Goal: Find specific page/section: Find specific page/section

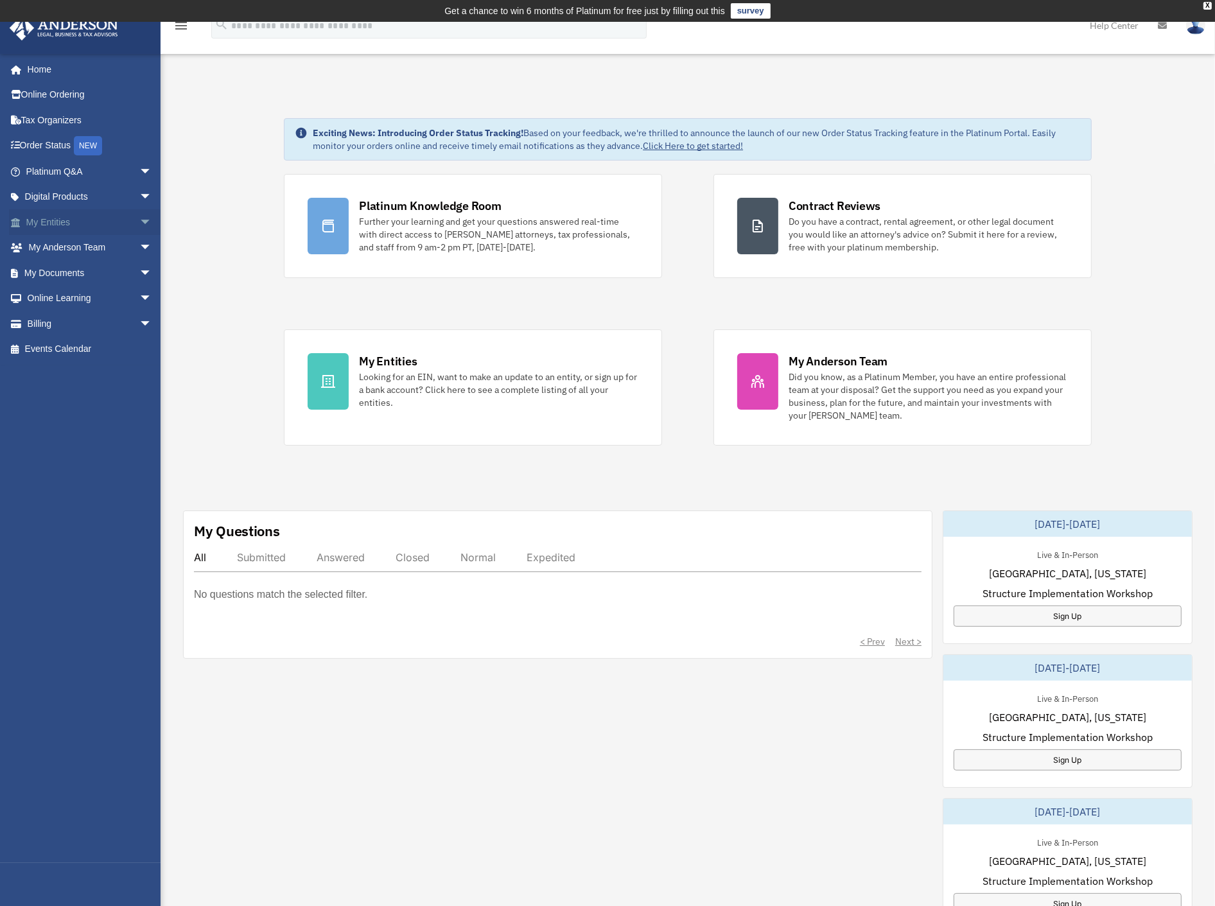
click at [47, 225] on link "My Entities arrow_drop_down" at bounding box center [90, 222] width 162 height 26
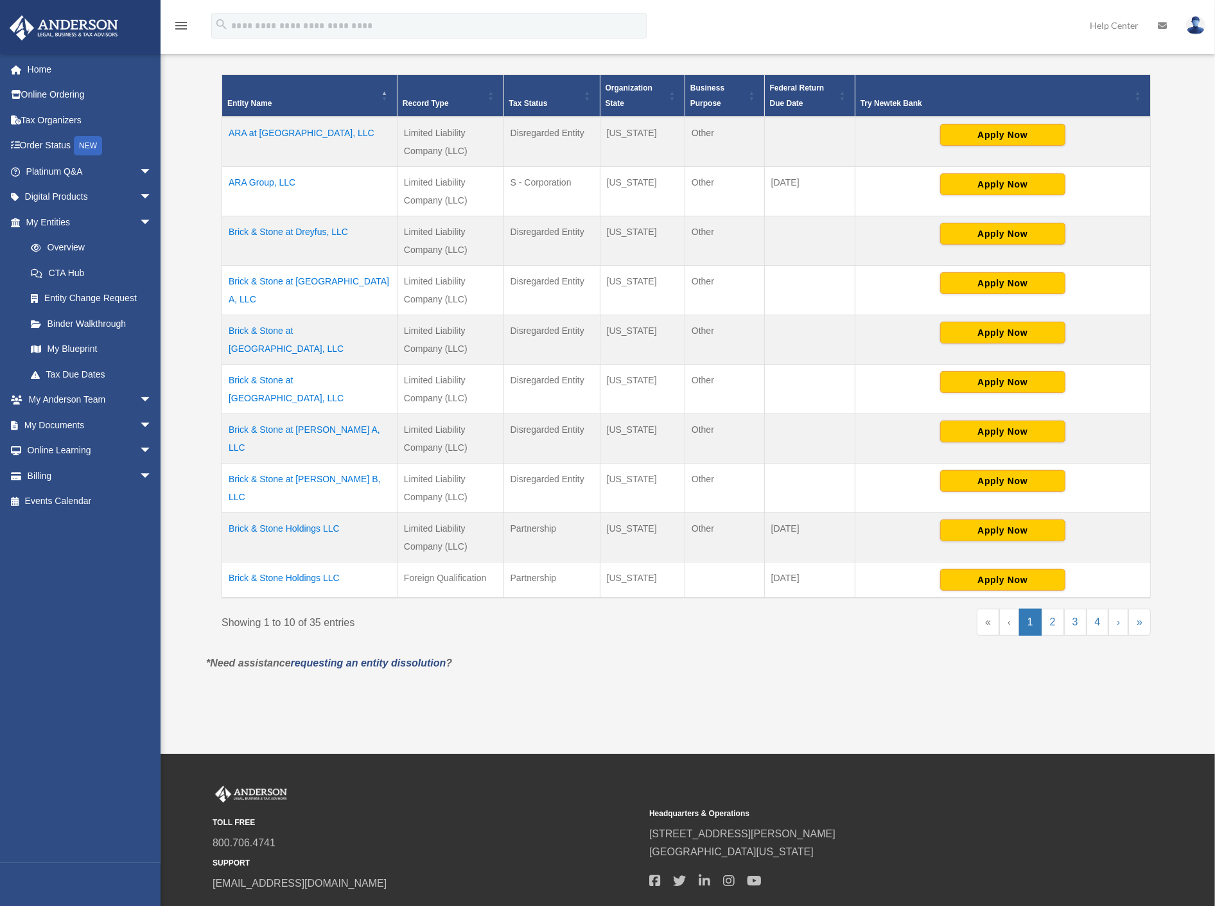
scroll to position [285, 0]
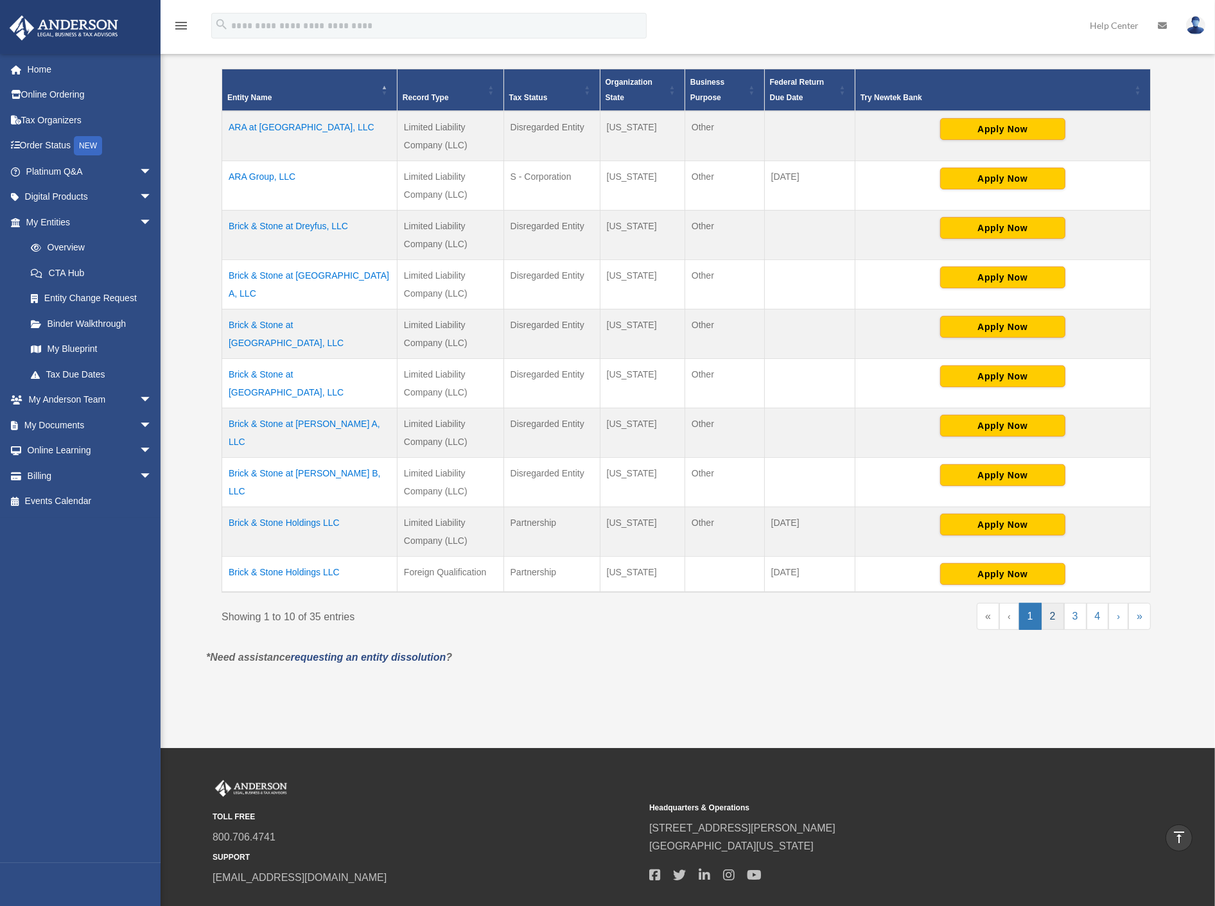
click at [1056, 618] on link "2" at bounding box center [1052, 616] width 22 height 27
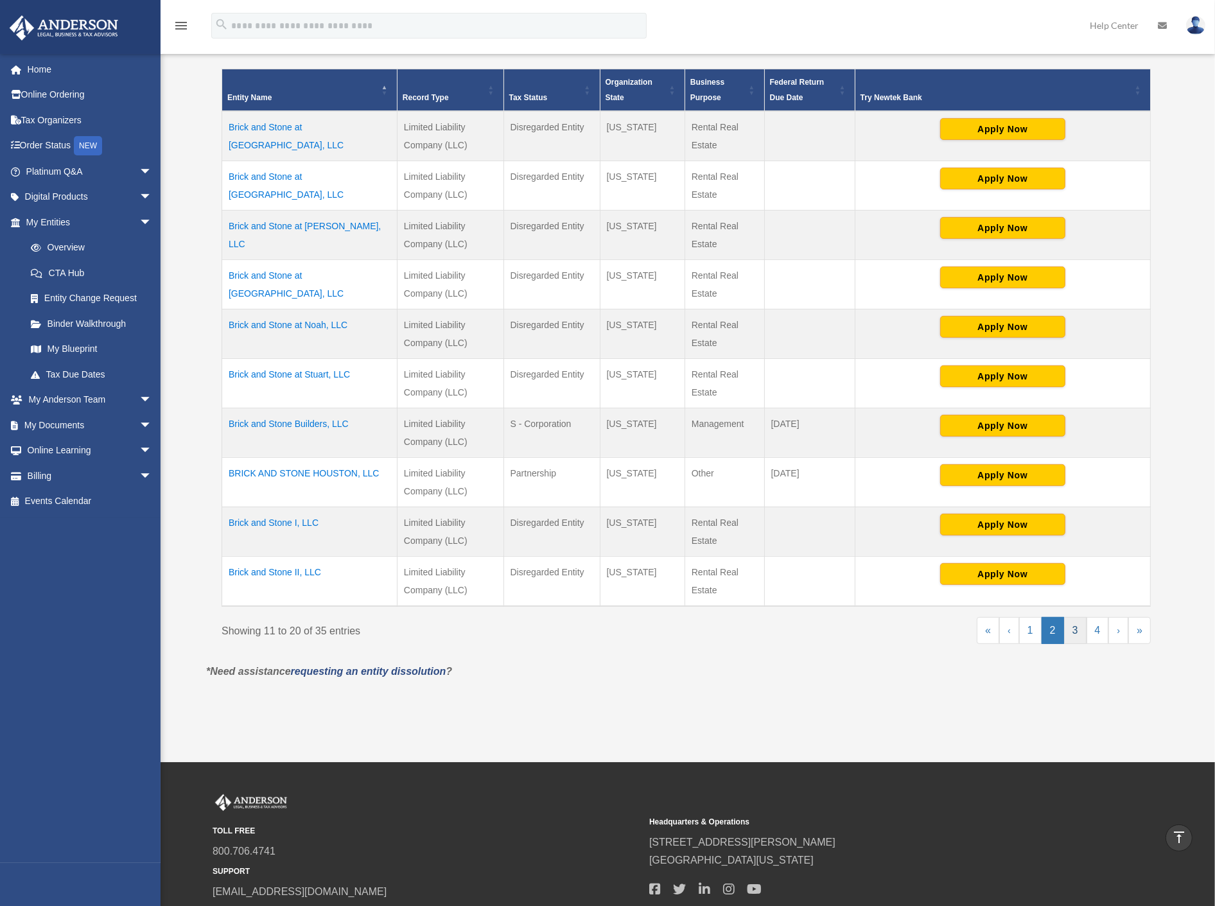
click at [1081, 630] on link "3" at bounding box center [1075, 630] width 22 height 27
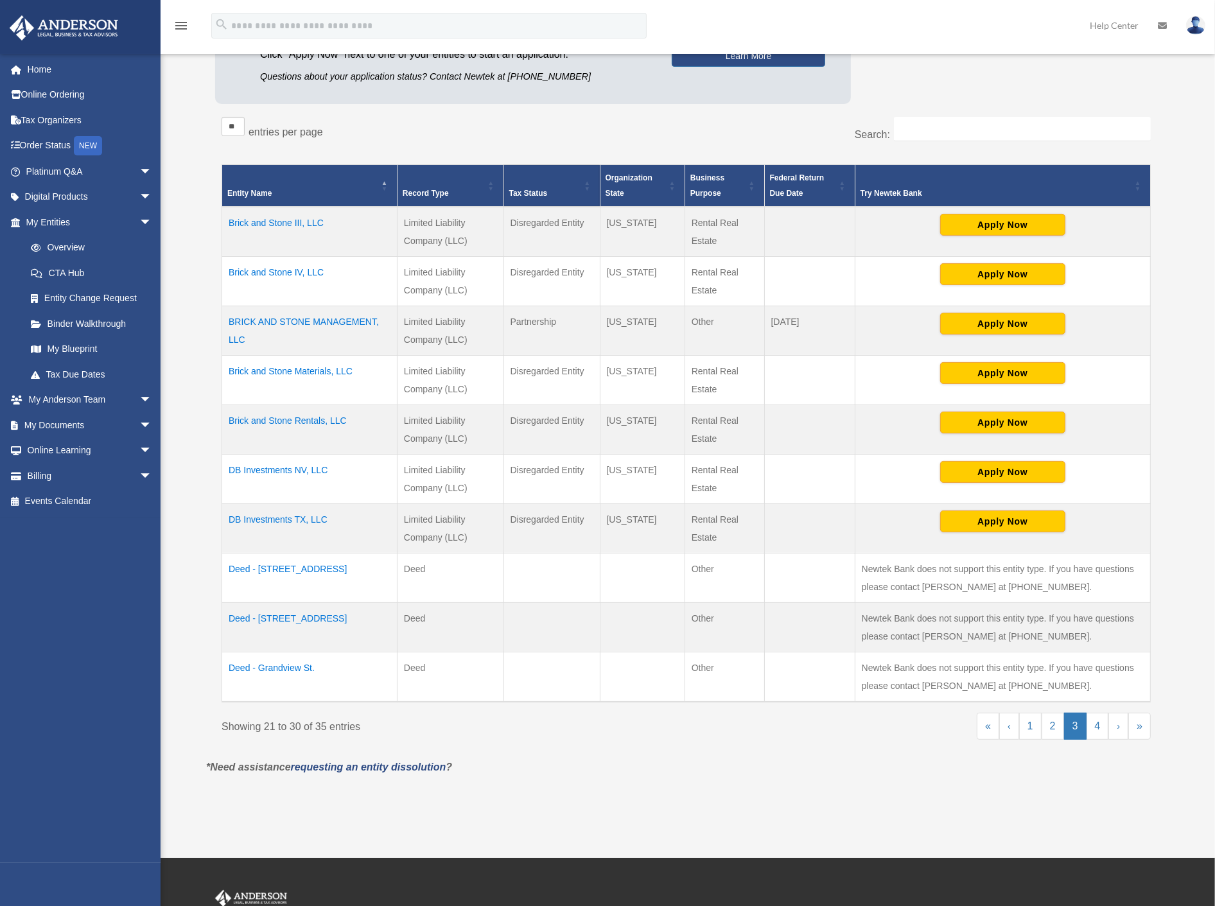
scroll to position [214, 0]
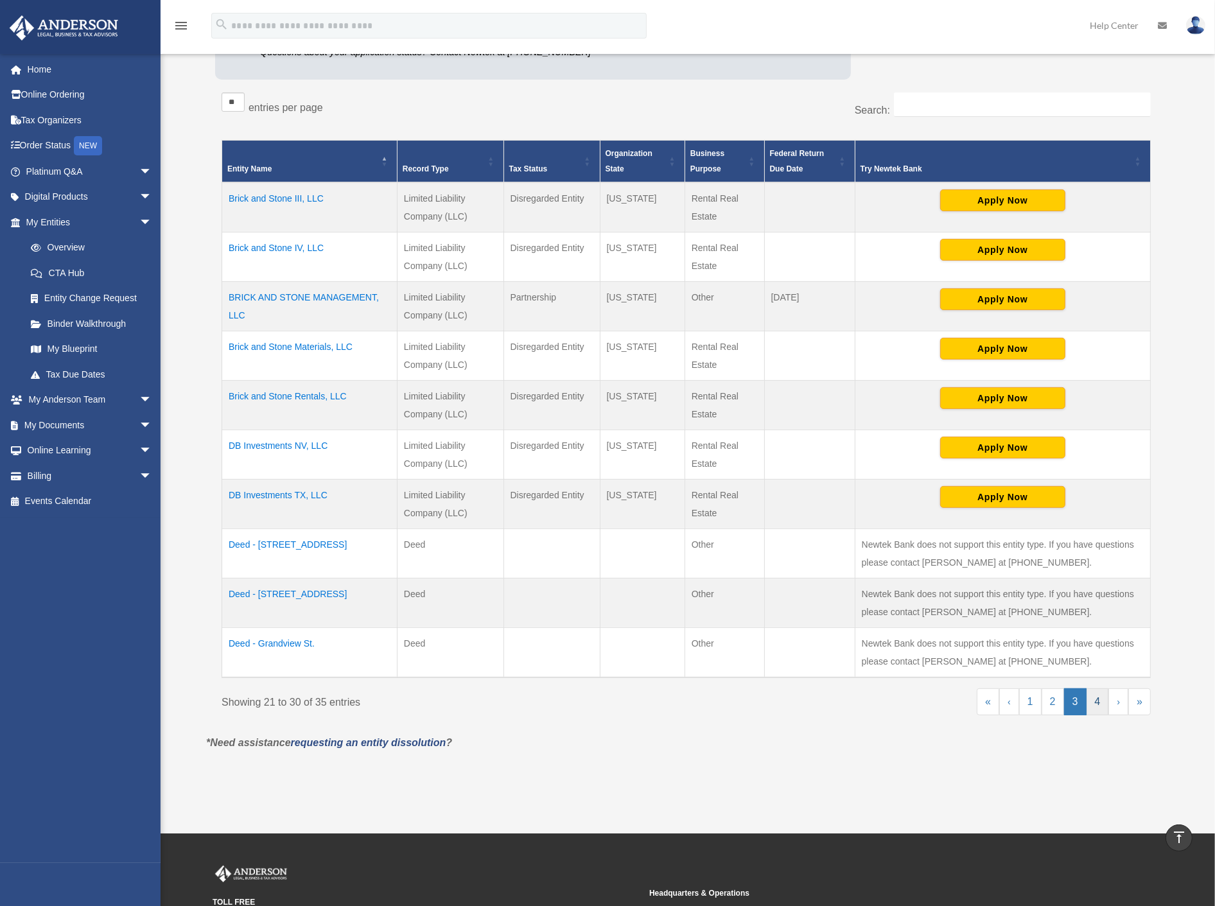
click at [1094, 707] on link "4" at bounding box center [1097, 701] width 22 height 27
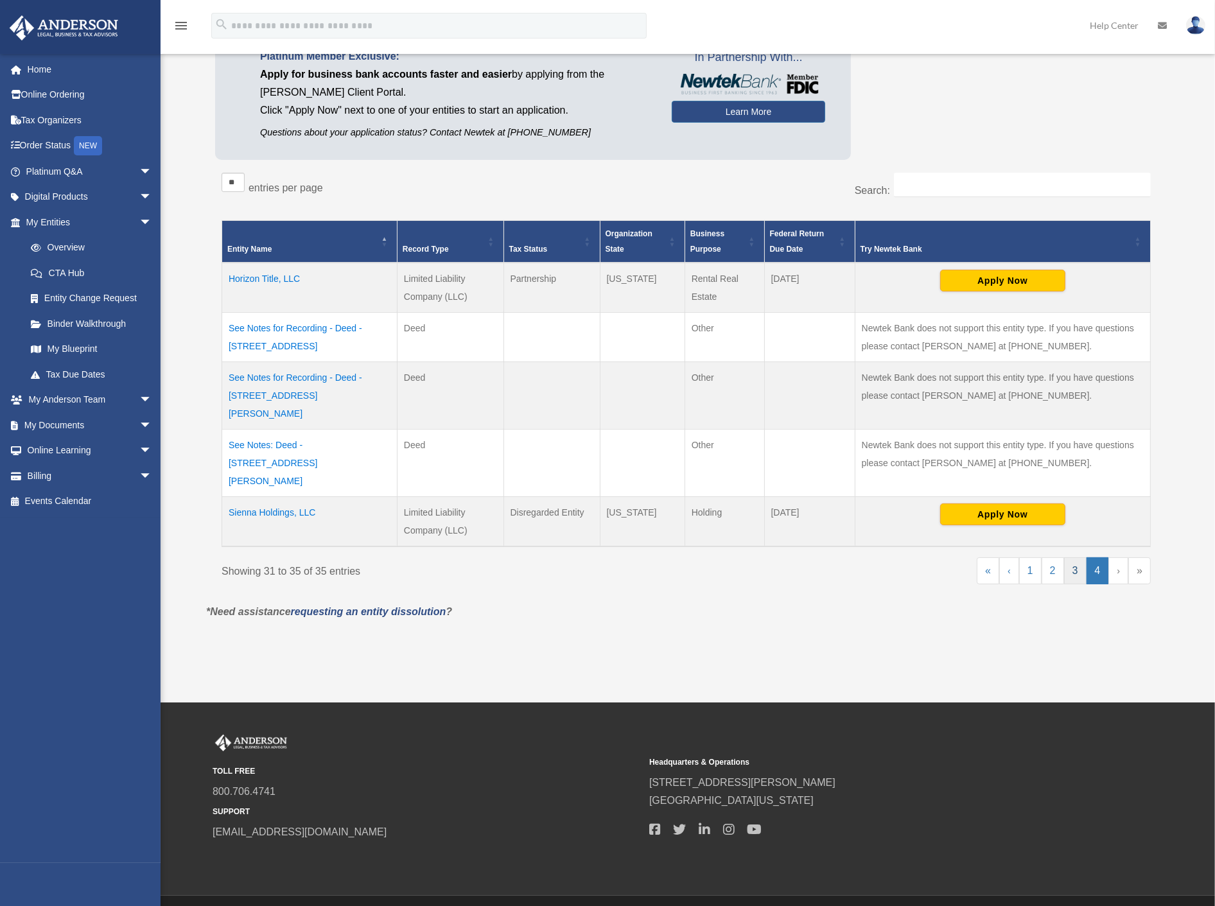
click at [1069, 557] on link "3" at bounding box center [1075, 570] width 22 height 27
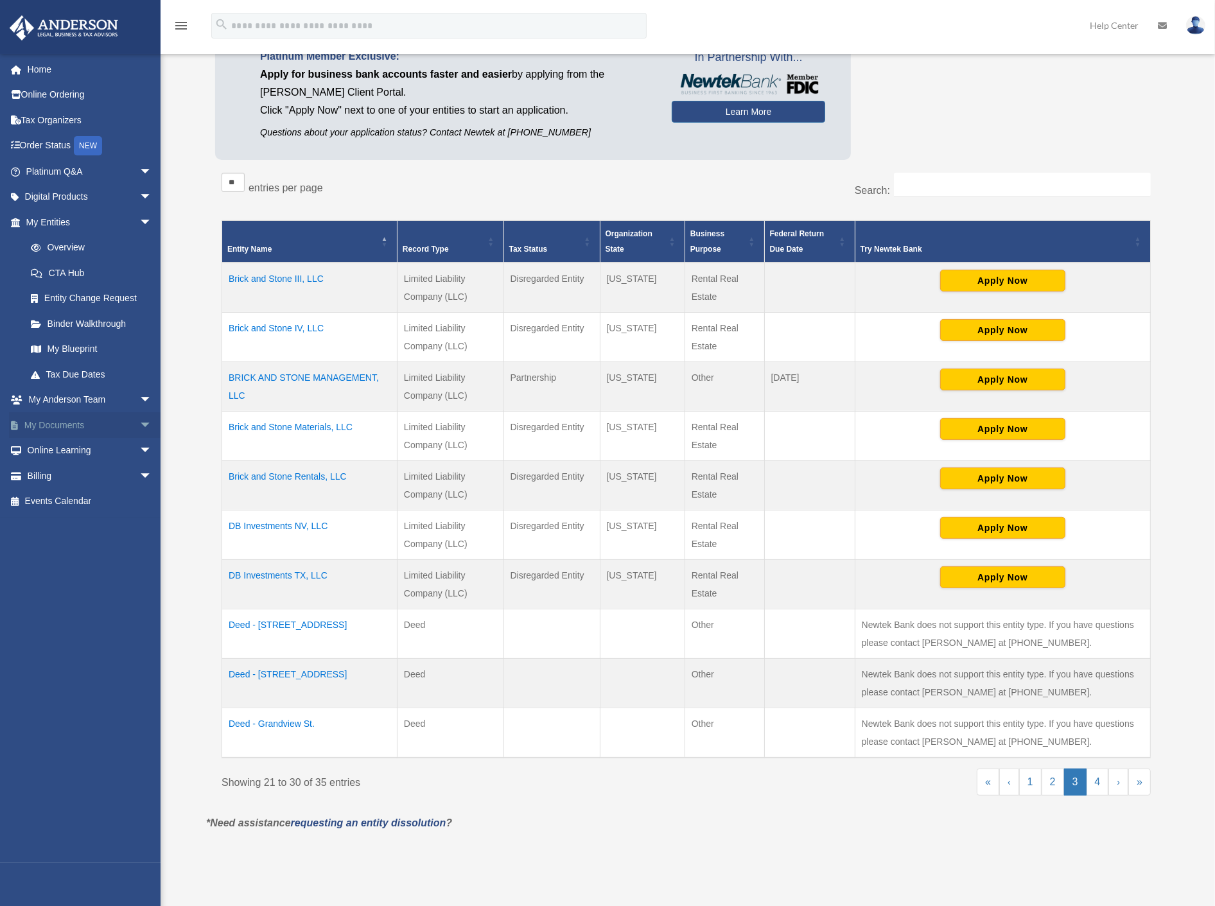
click at [88, 419] on link "My Documents arrow_drop_down" at bounding box center [90, 425] width 162 height 26
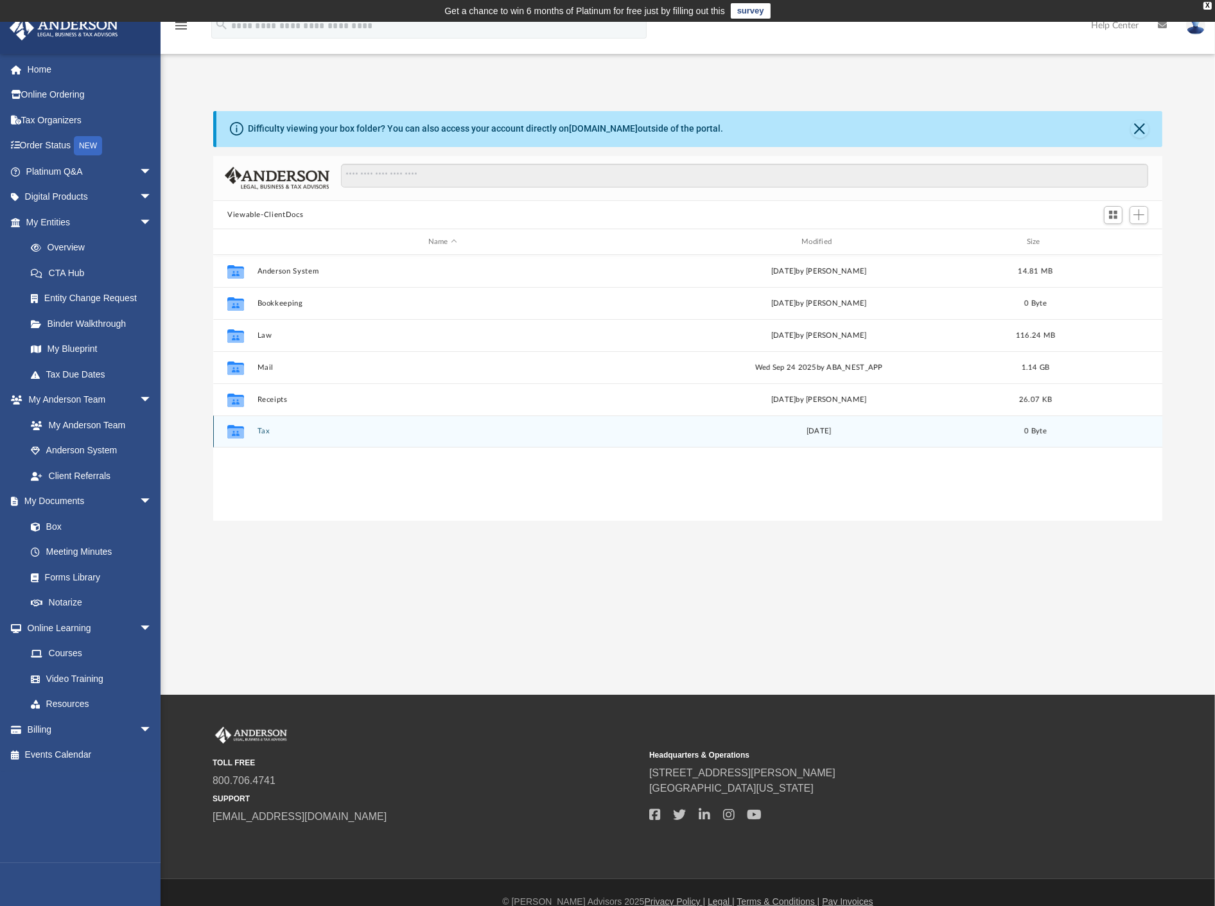
scroll to position [280, 938]
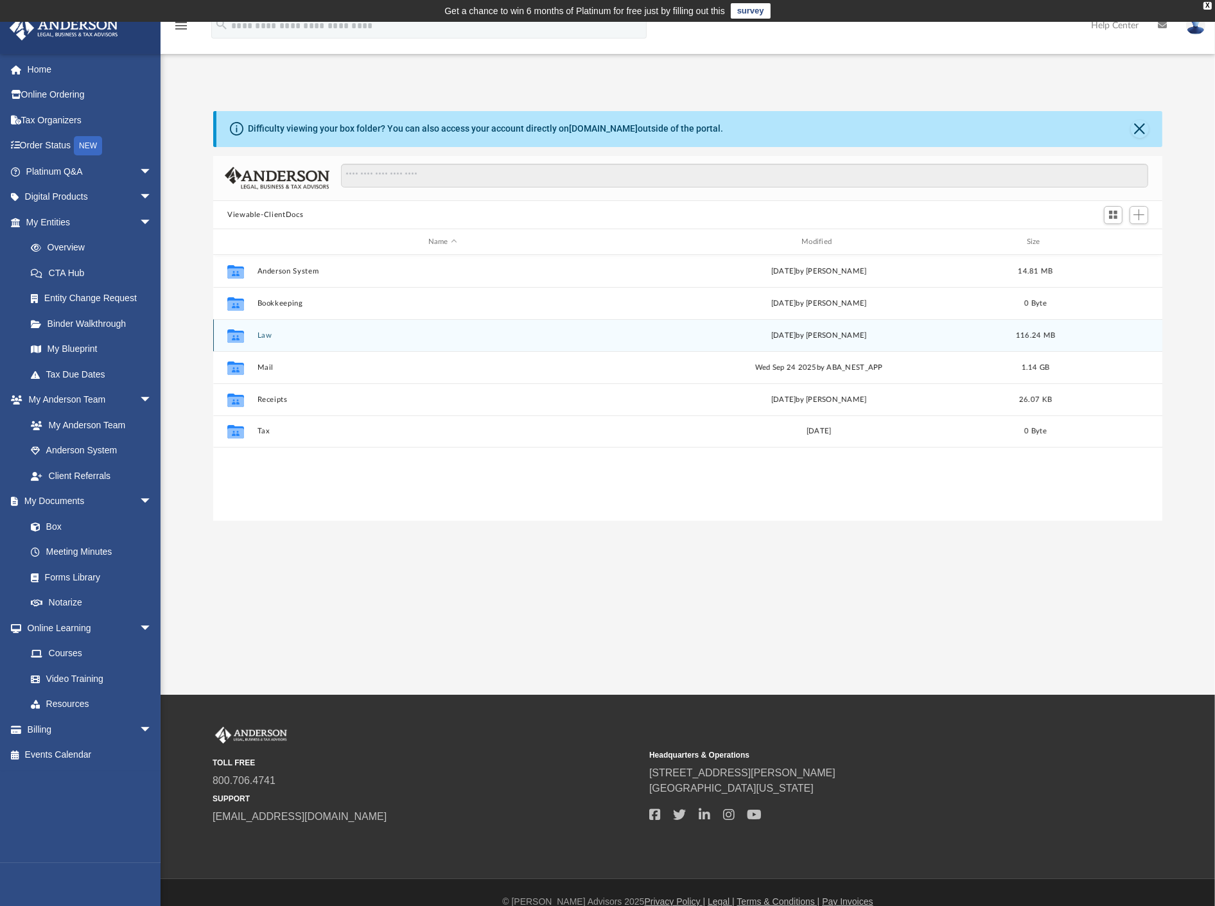
click at [262, 331] on button "Law" at bounding box center [442, 335] width 370 height 8
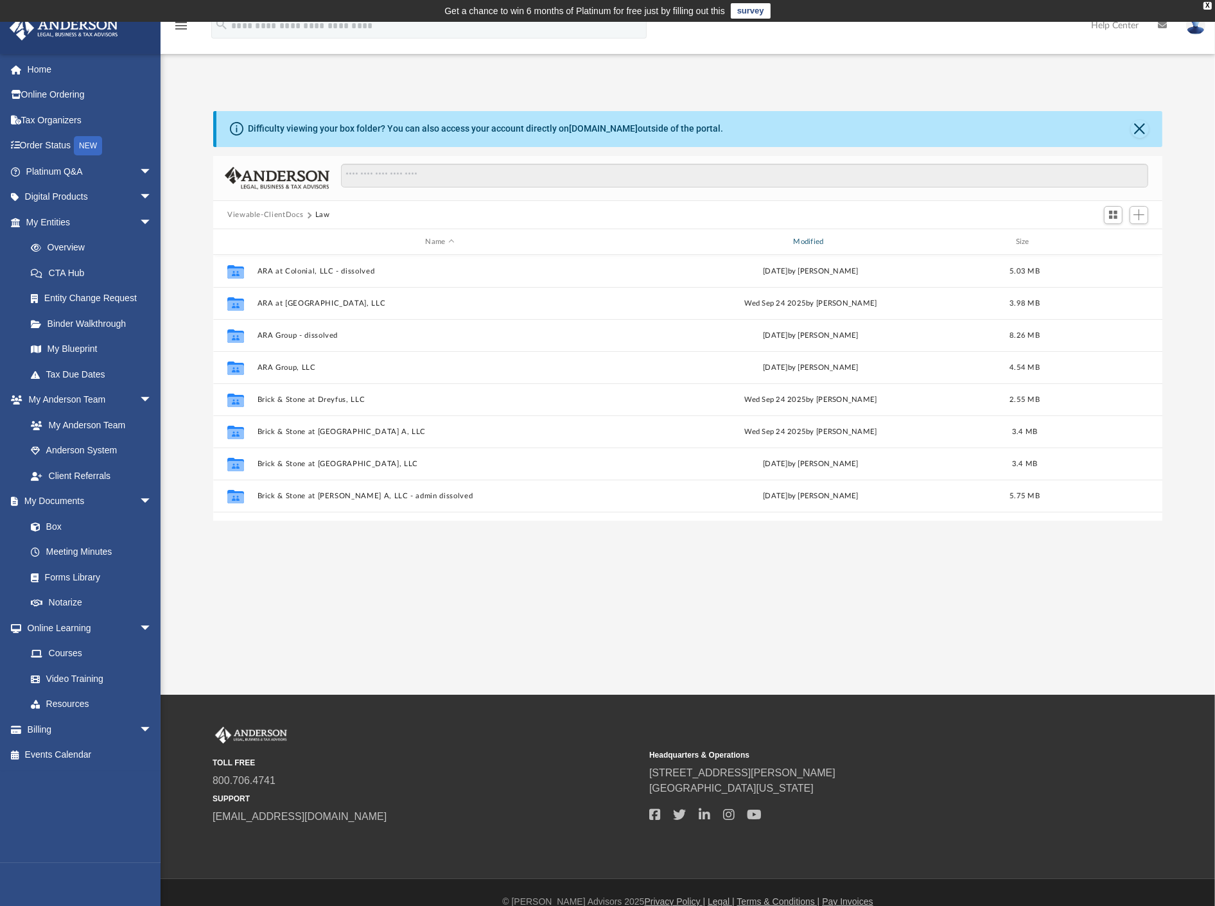
click at [809, 239] on div "Modified" at bounding box center [810, 242] width 365 height 12
click at [817, 239] on div "Modified" at bounding box center [810, 242] width 365 height 12
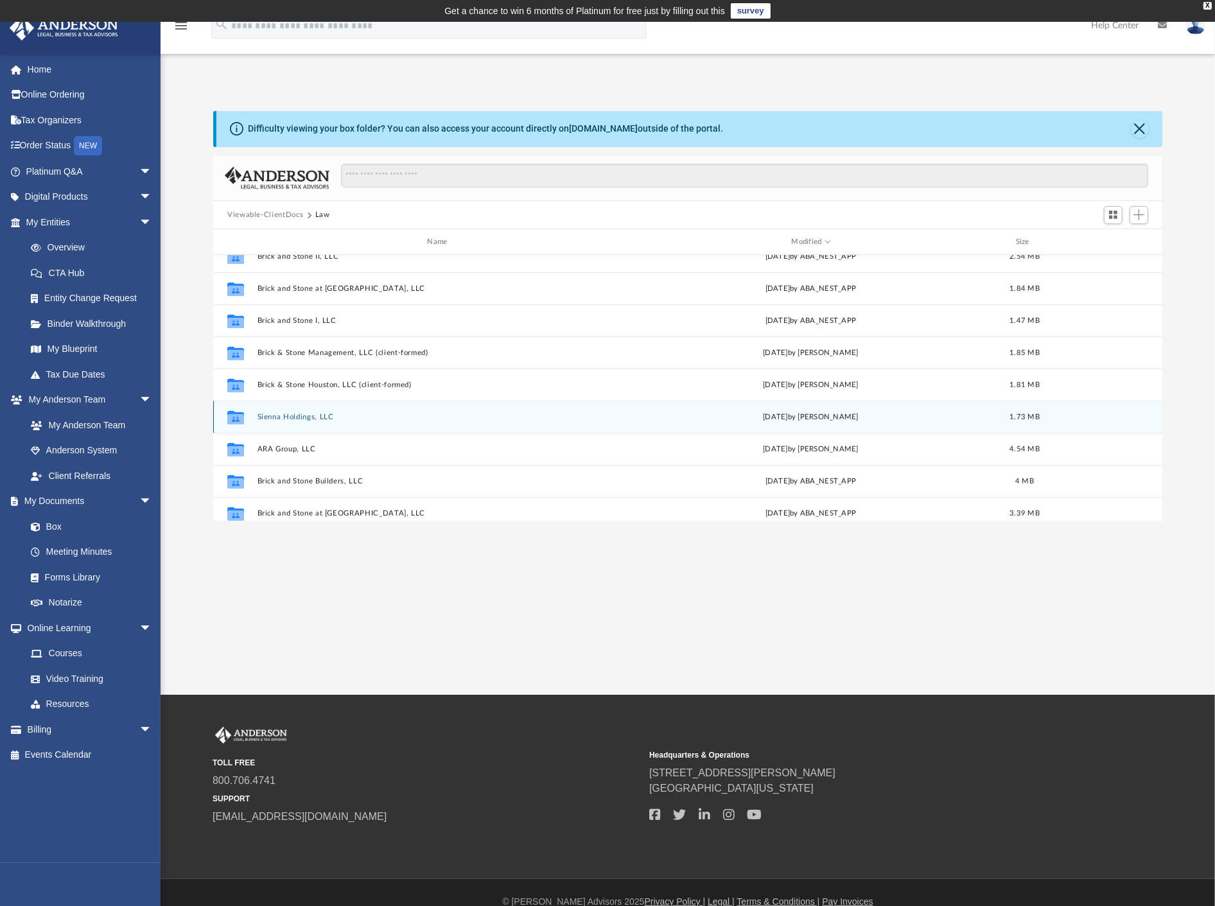
click at [307, 415] on button "Sienna Holdings, LLC" at bounding box center [439, 417] width 365 height 8
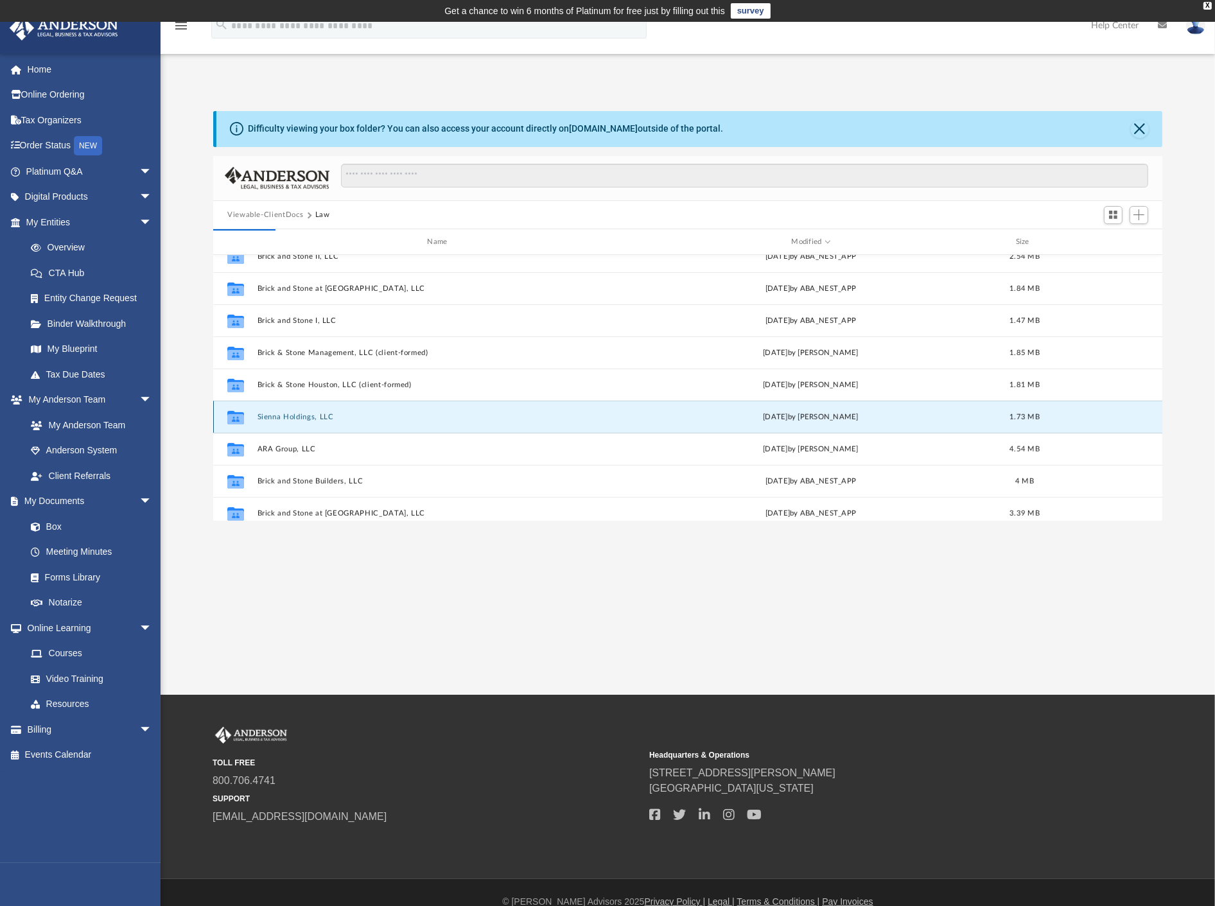
scroll to position [0, 0]
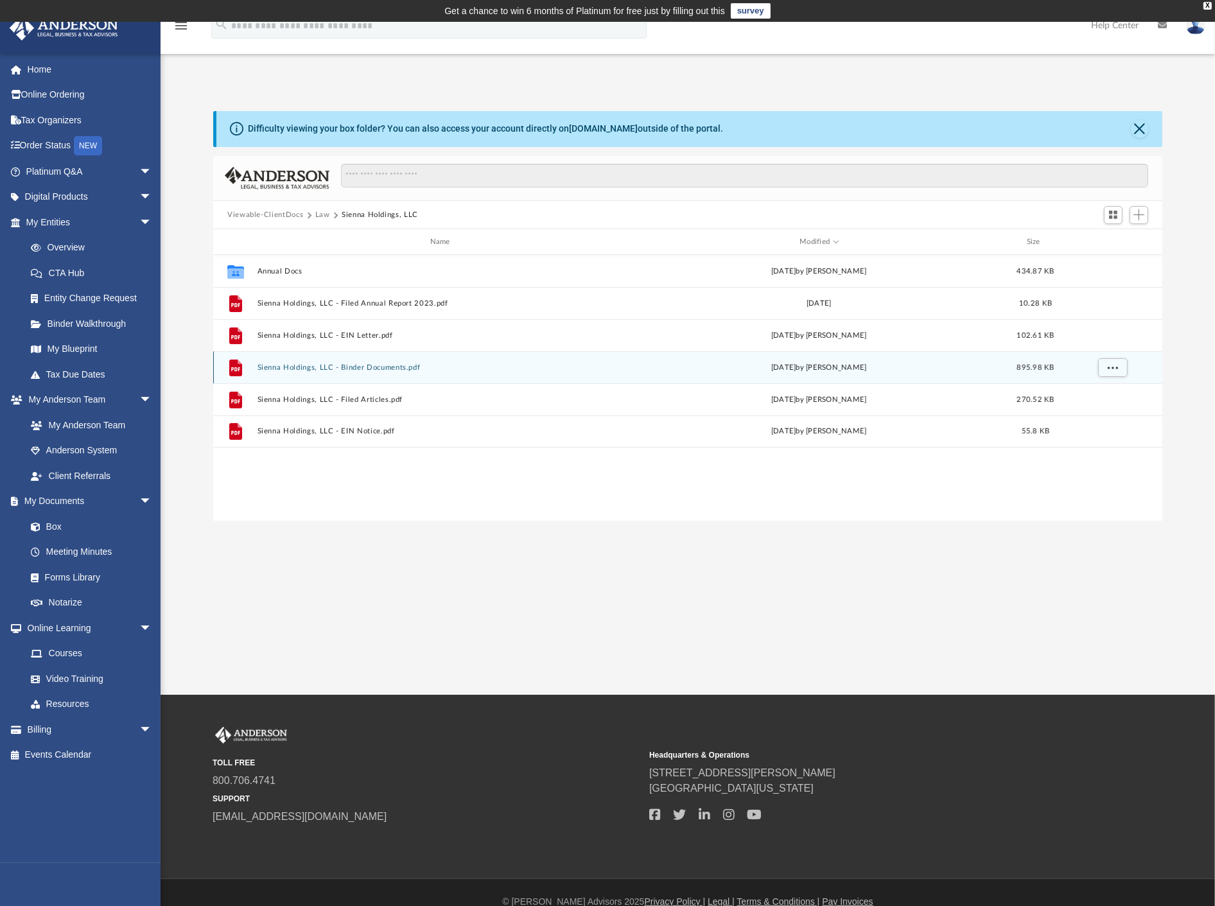
click at [385, 366] on button "Sienna Holdings, LLC - Binder Documents.pdf" at bounding box center [442, 367] width 370 height 8
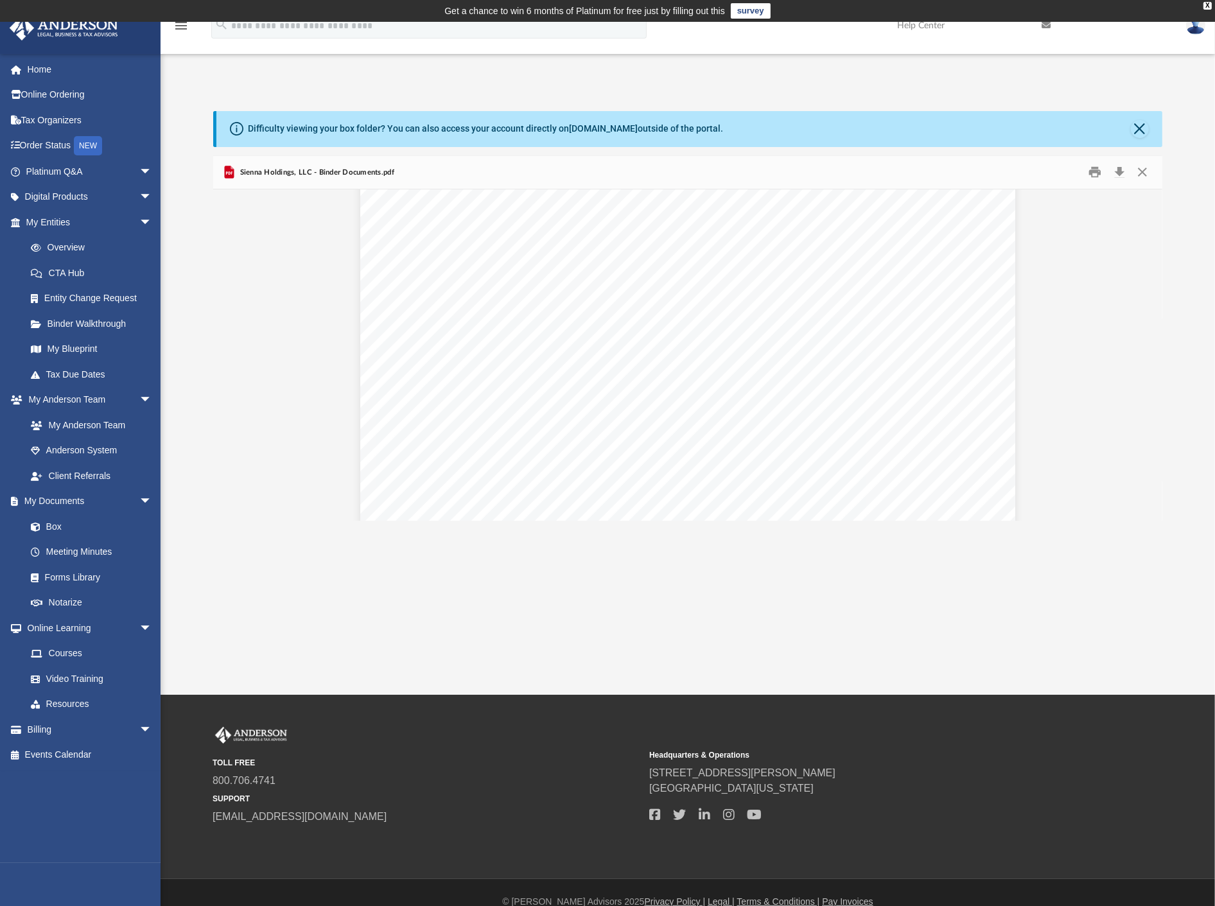
scroll to position [7204, 0]
